Goal: Task Accomplishment & Management: Manage account settings

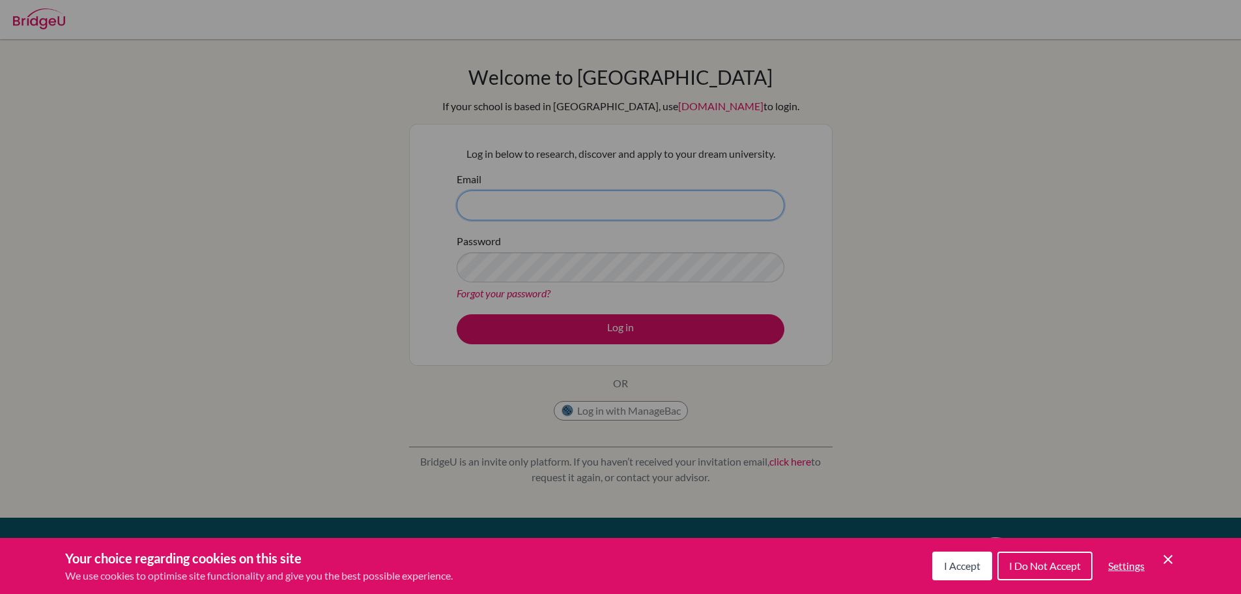
type input "jfowler@redlands.nsw.edu.au"
click at [967, 562] on span "I Accept" at bounding box center [962, 565] width 36 height 12
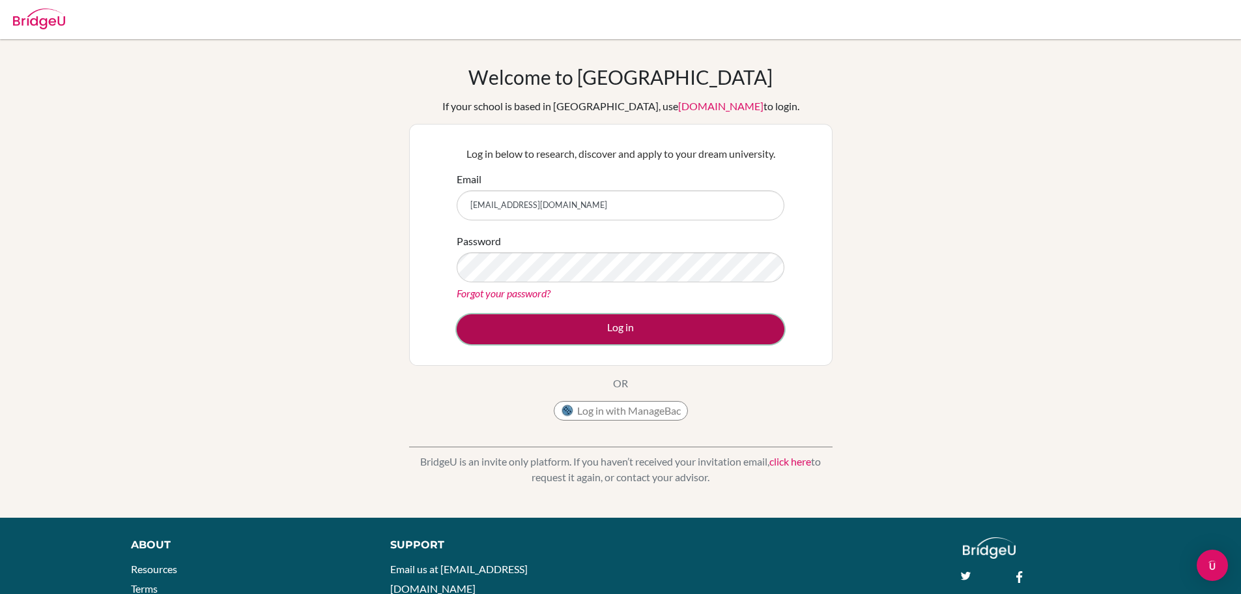
click at [581, 328] on button "Log in" at bounding box center [621, 329] width 328 height 30
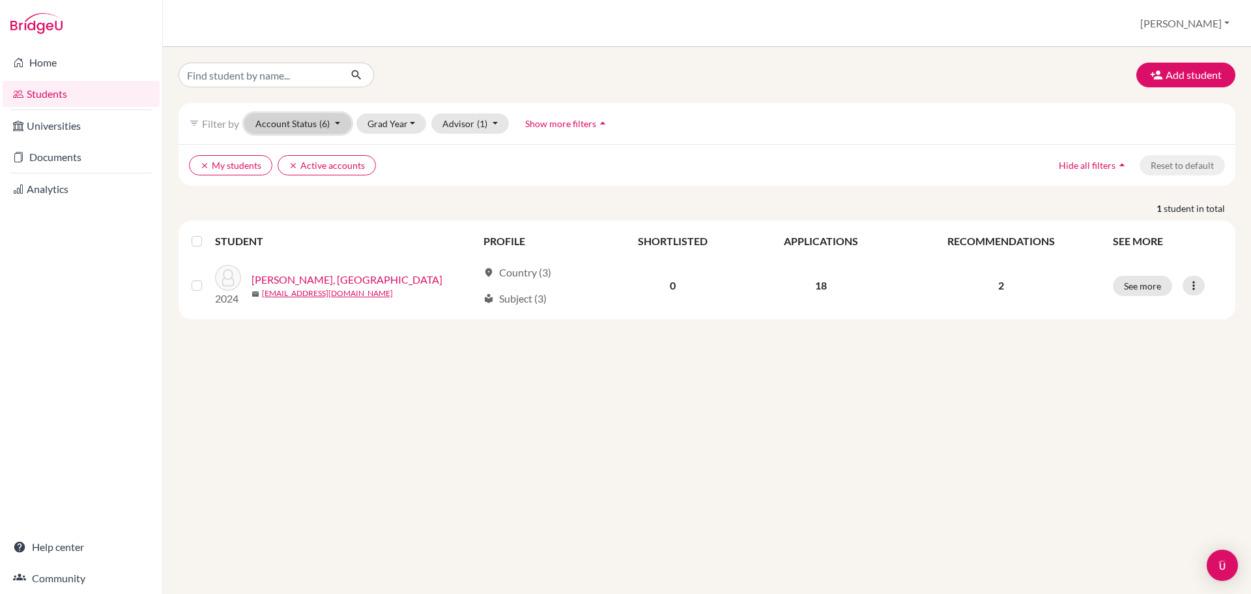
click at [318, 124] on button "Account Status (6)" at bounding box center [297, 123] width 107 height 20
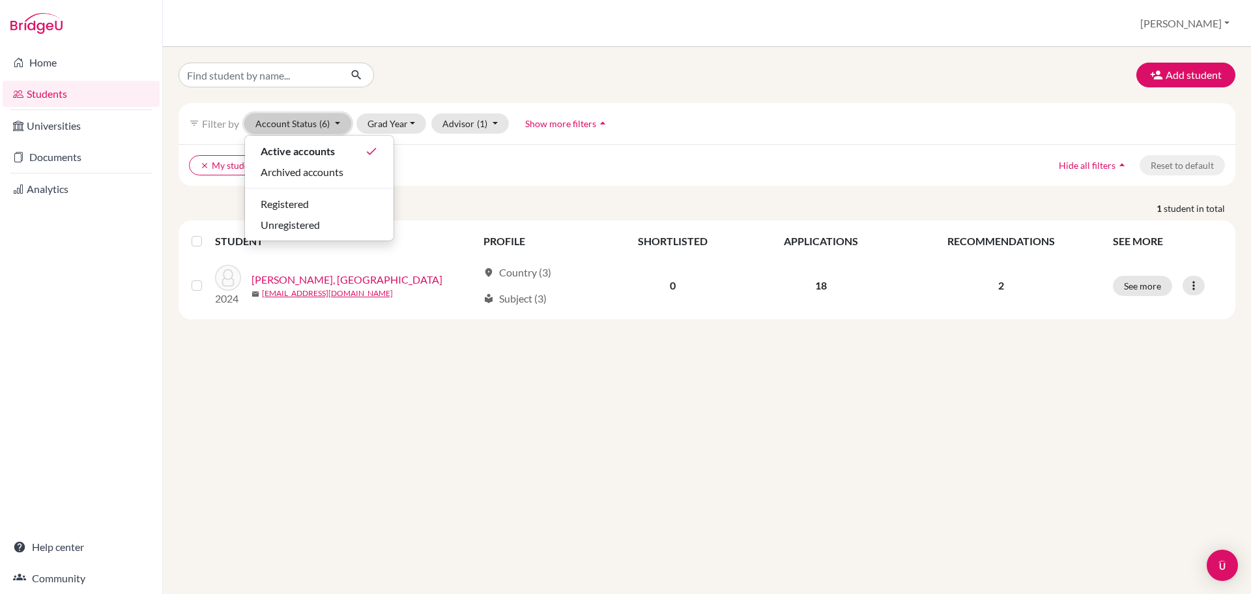
click at [318, 124] on button "Account Status (6)" at bounding box center [297, 123] width 107 height 20
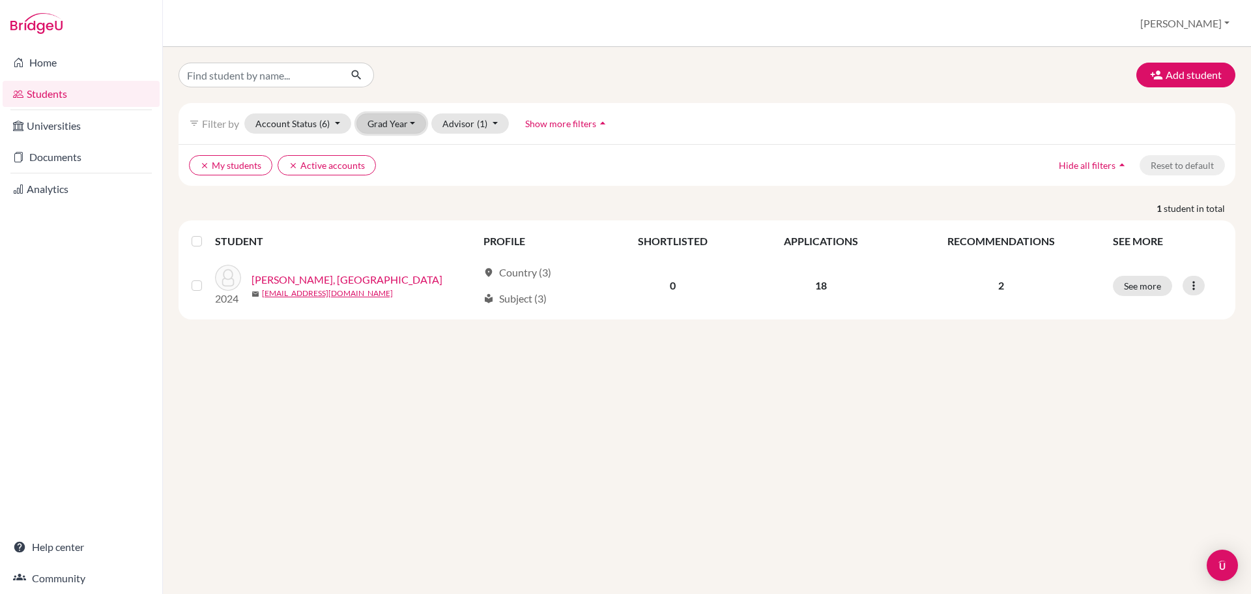
click at [419, 129] on button "Grad Year" at bounding box center [391, 123] width 70 height 20
click at [403, 152] on div "2025" at bounding box center [396, 151] width 46 height 16
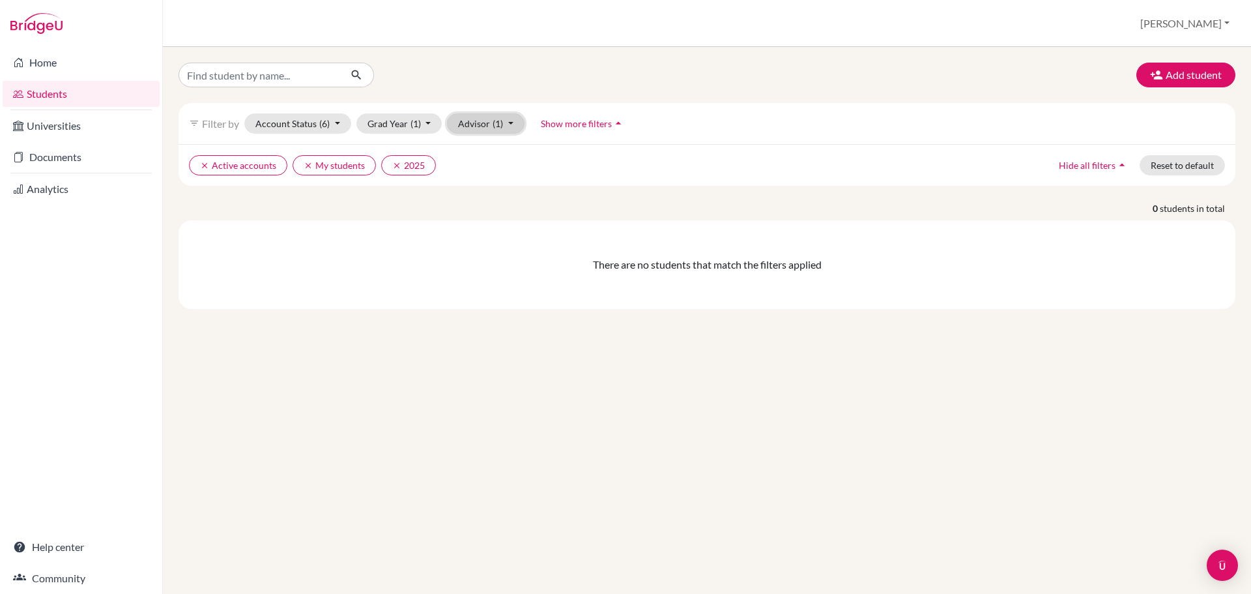
click at [470, 128] on button "Advisor (1)" at bounding box center [486, 123] width 78 height 20
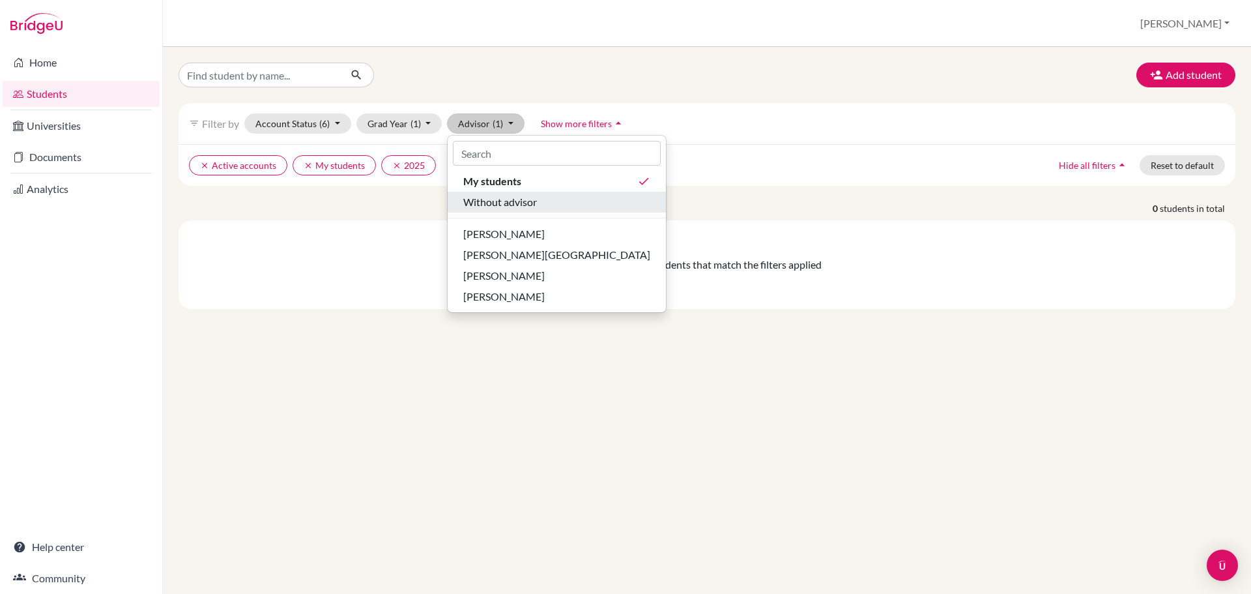
click at [508, 205] on span "Without advisor" at bounding box center [500, 202] width 74 height 16
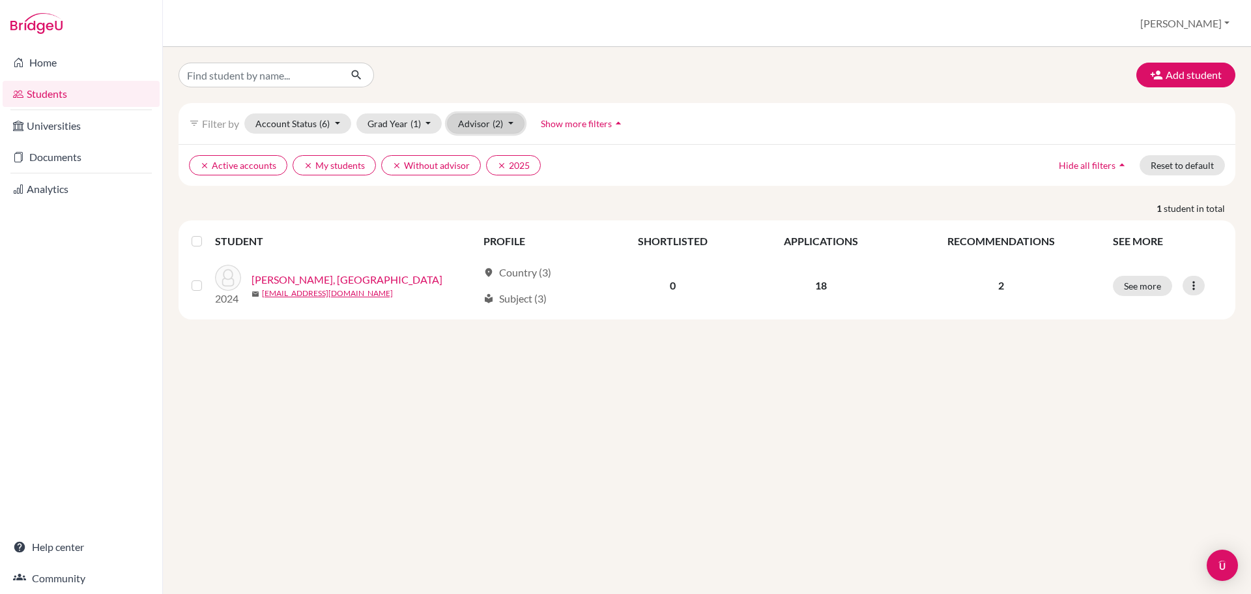
click at [491, 127] on button "Advisor (2)" at bounding box center [486, 123] width 78 height 20
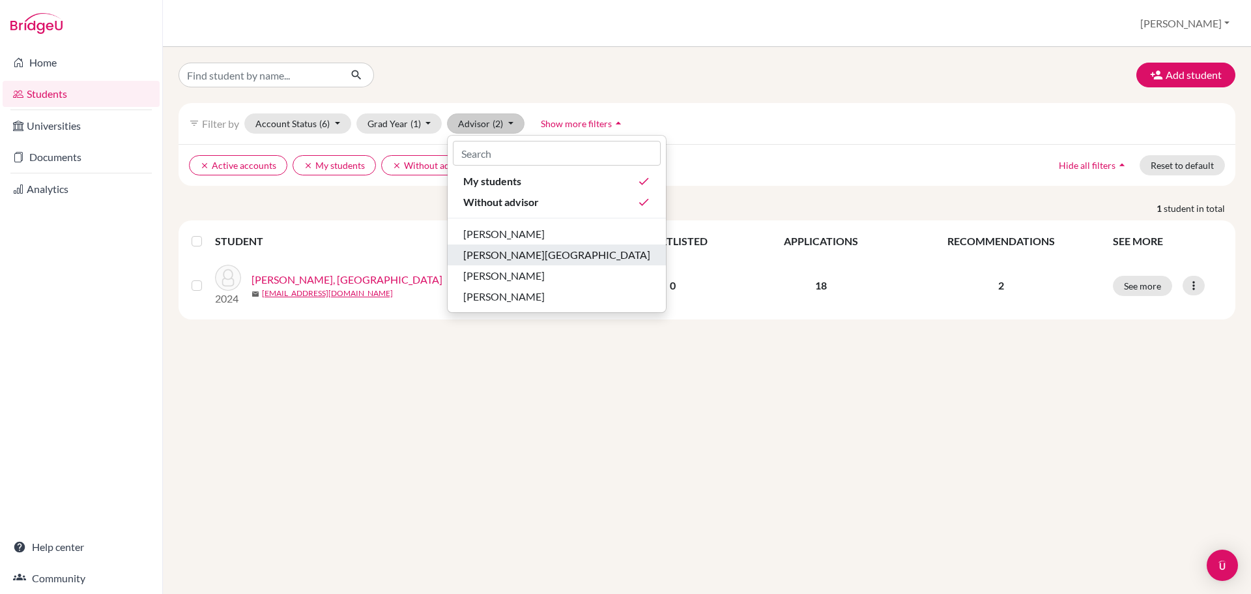
click at [524, 263] on button "[PERSON_NAME][GEOGRAPHIC_DATA]" at bounding box center [557, 254] width 218 height 21
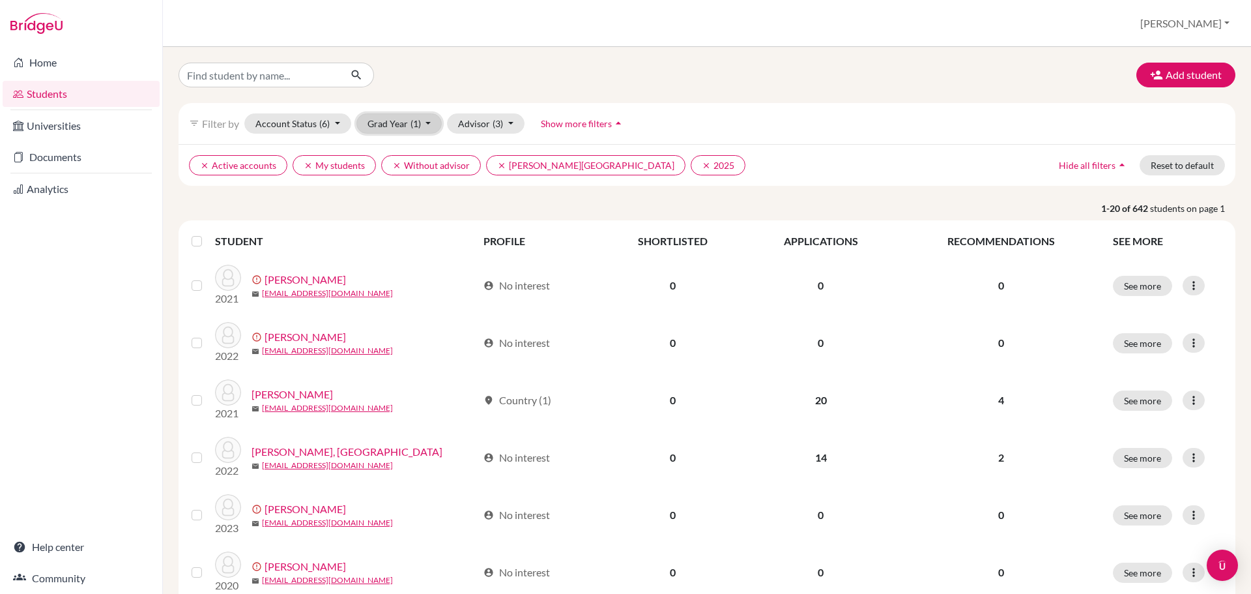
click at [399, 125] on button "Grad Year (1)" at bounding box center [399, 123] width 86 height 20
click at [392, 168] on icon "clear" at bounding box center [396, 165] width 9 height 9
